Goal: Transaction & Acquisition: Purchase product/service

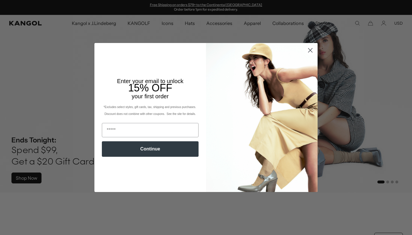
click at [311, 50] on icon "Close dialog" at bounding box center [311, 50] width 4 height 4
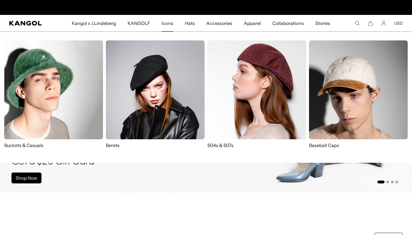
scroll to position [0, 118]
click at [247, 99] on img at bounding box center [257, 89] width 99 height 99
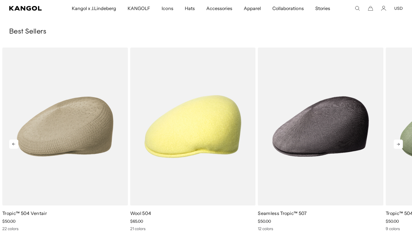
scroll to position [1195, 0]
click at [399, 146] on icon at bounding box center [398, 143] width 9 height 9
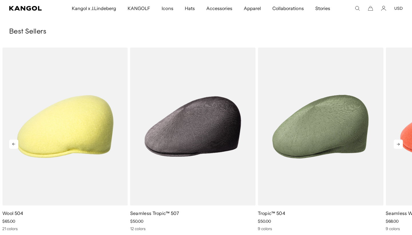
scroll to position [0, 118]
click at [399, 146] on icon at bounding box center [398, 143] width 9 height 9
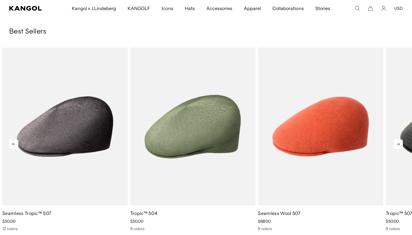
click at [399, 146] on icon at bounding box center [398, 143] width 9 height 9
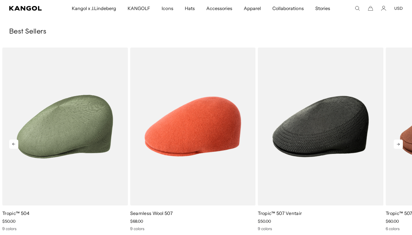
click at [399, 146] on icon at bounding box center [398, 143] width 9 height 9
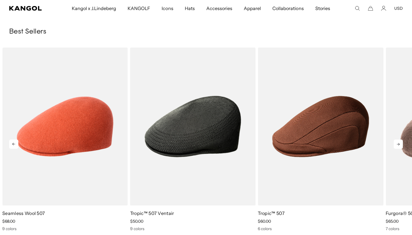
click at [399, 146] on icon at bounding box center [398, 143] width 9 height 9
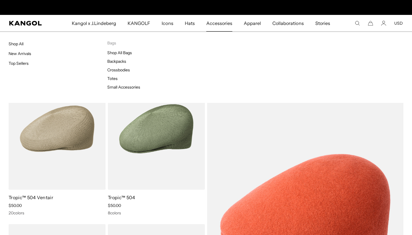
scroll to position [0, 0]
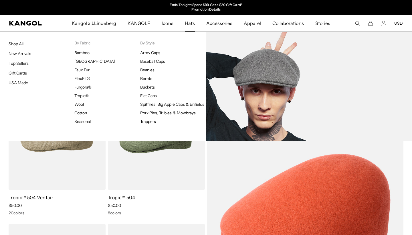
click at [78, 104] on link "Wool" at bounding box center [78, 104] width 9 height 5
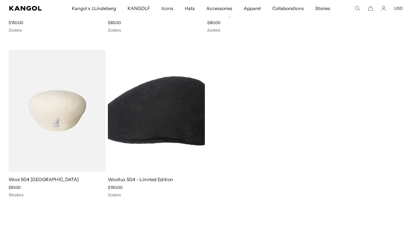
scroll to position [0, 118]
click at [74, 159] on img at bounding box center [57, 111] width 97 height 122
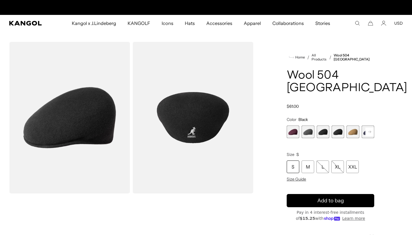
scroll to position [0, 118]
click at [298, 125] on span "1 of 12" at bounding box center [293, 131] width 13 height 13
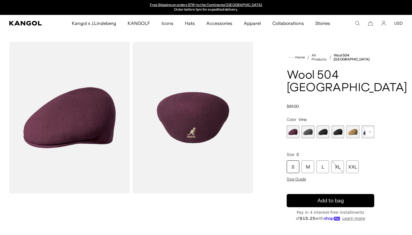
click at [308, 125] on span "2 of 12" at bounding box center [308, 131] width 13 height 13
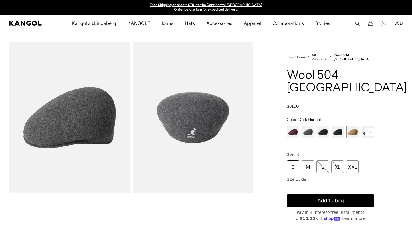
click at [325, 125] on span "3 of 12" at bounding box center [323, 131] width 13 height 13
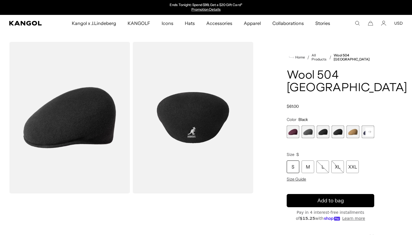
click at [337, 125] on span "4 of 12" at bounding box center [338, 131] width 13 height 13
click at [349, 125] on span "5 of 12" at bounding box center [353, 131] width 13 height 13
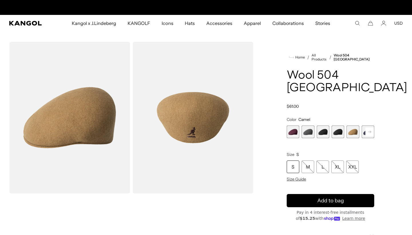
scroll to position [0, 118]
click at [369, 131] on icon at bounding box center [369, 132] width 3 height 2
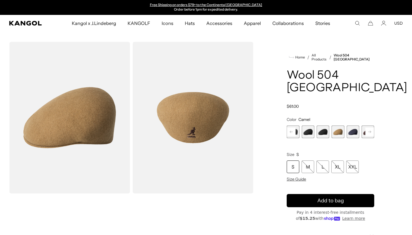
click at [368, 127] on rect at bounding box center [370, 131] width 9 height 9
click at [366, 127] on rect at bounding box center [370, 131] width 9 height 9
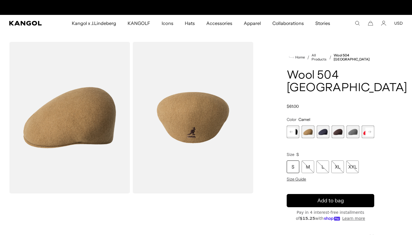
click at [340, 125] on span "7 of 12" at bounding box center [338, 131] width 13 height 13
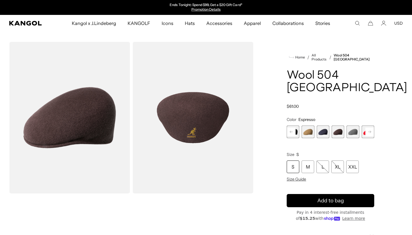
click at [327, 125] on span "6 of 12" at bounding box center [323, 131] width 13 height 13
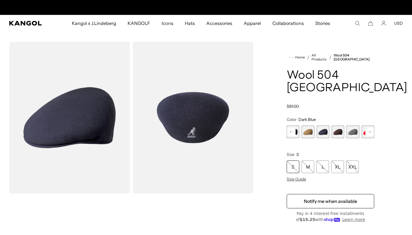
scroll to position [0, 118]
click at [354, 125] on span "8 of 12" at bounding box center [353, 131] width 13 height 13
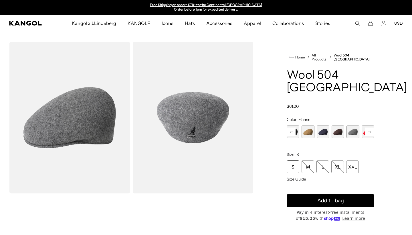
click at [371, 127] on rect at bounding box center [370, 131] width 9 height 9
click at [354, 125] on span "9 of 12" at bounding box center [353, 131] width 13 height 13
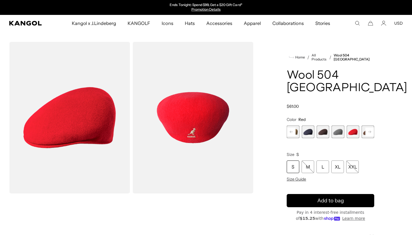
click at [368, 127] on rect at bounding box center [370, 131] width 9 height 9
click at [356, 125] on span "10 of 12" at bounding box center [353, 131] width 13 height 13
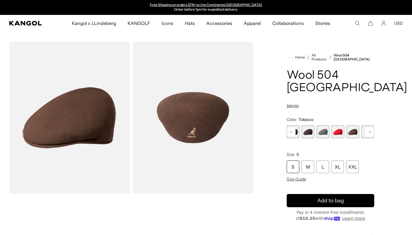
scroll to position [0, 118]
